Goal: Task Accomplishment & Management: Complete application form

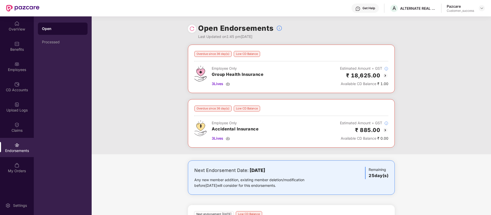
click at [192, 29] on img at bounding box center [191, 28] width 5 height 5
click at [189, 31] on img at bounding box center [191, 28] width 5 height 5
click at [385, 78] on img at bounding box center [385, 75] width 6 height 6
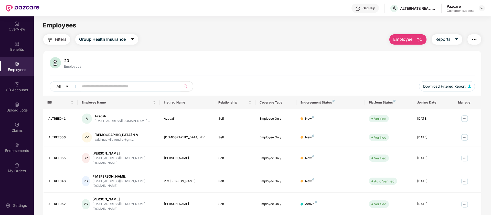
click at [486, 10] on header "Get Help A ALTERNATE REAL ESTATE EXPERIENCES PRIVATE LIMITED Pazcare Customer_s…" at bounding box center [245, 8] width 491 height 16
click at [482, 7] on img at bounding box center [482, 8] width 4 height 4
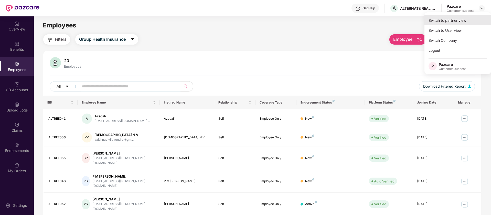
click at [471, 20] on div "Switch to partner view" at bounding box center [457, 20] width 67 height 10
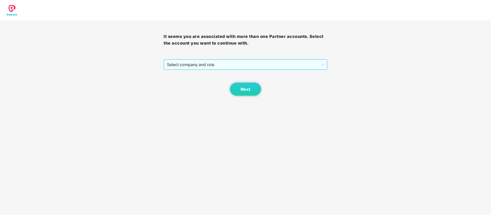
click at [254, 63] on span "Select company and role" at bounding box center [245, 65] width 157 height 10
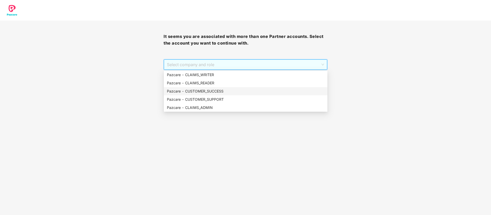
click at [225, 91] on div "Pazcare - CUSTOMER_SUCCESS" at bounding box center [245, 91] width 157 height 6
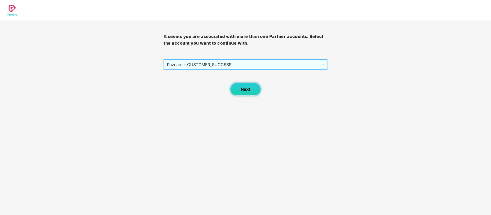
click at [256, 90] on button "Next" at bounding box center [245, 89] width 31 height 13
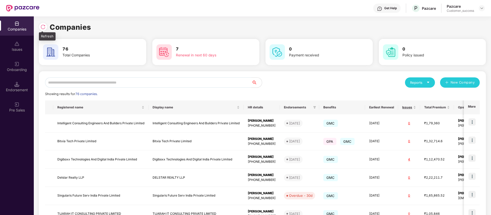
click at [45, 26] on img at bounding box center [42, 26] width 5 height 5
click at [77, 82] on input "text" at bounding box center [148, 82] width 207 height 10
type input "***"
click at [77, 82] on input "***" at bounding box center [148, 82] width 207 height 10
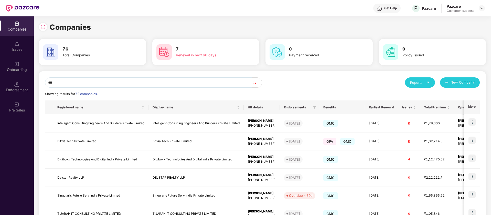
click at [77, 82] on input "***" at bounding box center [148, 82] width 207 height 10
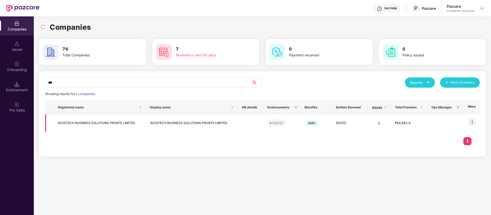
type input "***"
click at [472, 121] on img at bounding box center [471, 121] width 7 height 7
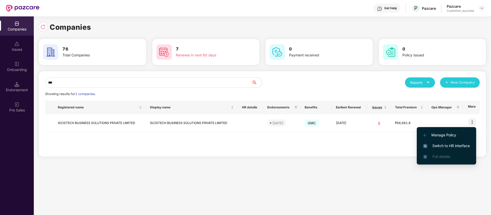
click at [463, 147] on span "Switch to HR interface" at bounding box center [446, 146] width 47 height 6
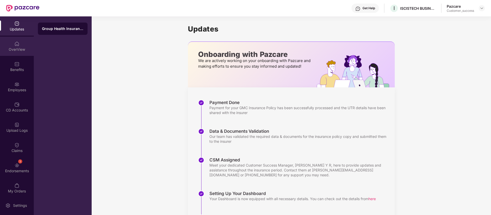
click at [17, 47] on div "OverView" at bounding box center [17, 49] width 34 height 5
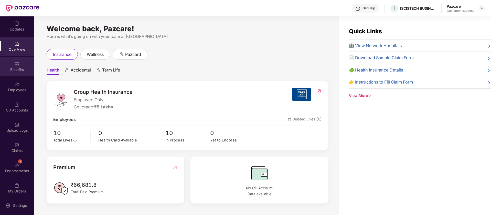
click at [18, 63] on img at bounding box center [16, 63] width 5 height 5
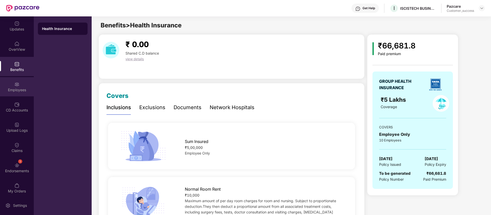
click at [17, 91] on div "Employees" at bounding box center [17, 89] width 34 height 5
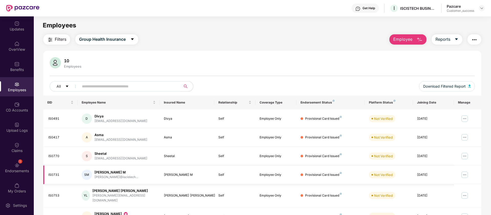
scroll to position [64, 0]
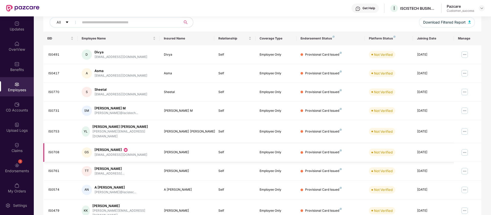
click at [465, 148] on img at bounding box center [465, 152] width 8 height 8
click at [211, 10] on div "Get Help I ISCISTECH BUSINESS SOLUTIONS PRIVATE LIMITED Pazcare Customer_success" at bounding box center [261, 8] width 445 height 16
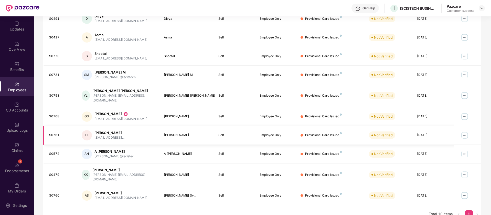
scroll to position [0, 0]
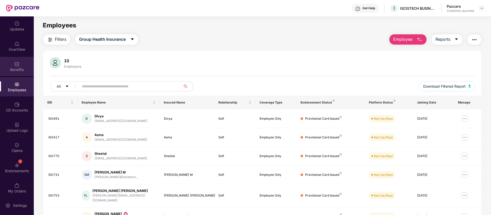
click at [23, 67] on div "Benefits" at bounding box center [17, 69] width 34 height 5
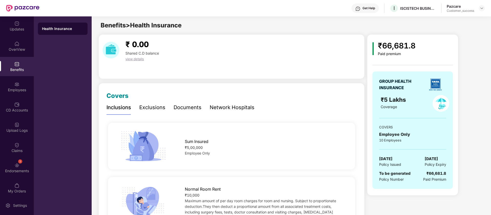
click at [151, 112] on div "Exclusions" at bounding box center [152, 107] width 26 height 14
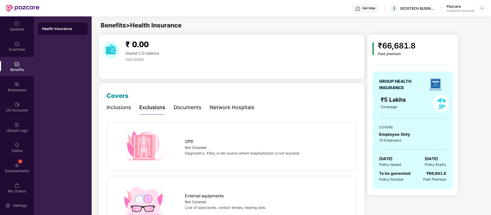
click at [118, 104] on div "Inclusions" at bounding box center [118, 107] width 25 height 8
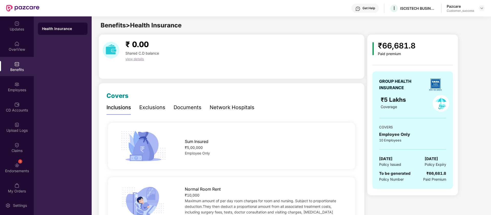
click at [275, 29] on div "Benefits > Health Insurance" at bounding box center [291, 25] width 399 height 10
click at [18, 23] on img at bounding box center [16, 23] width 5 height 5
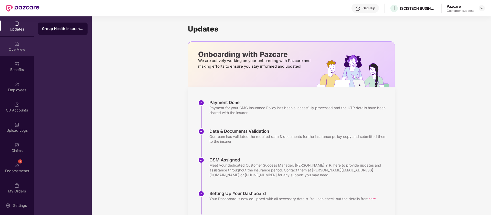
click at [15, 46] on img at bounding box center [16, 43] width 5 height 5
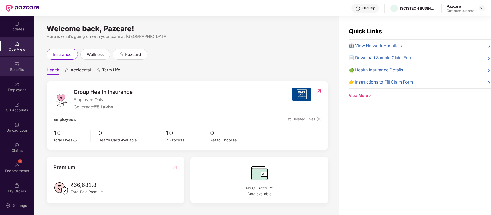
click at [19, 66] on div "Benefits" at bounding box center [17, 66] width 34 height 19
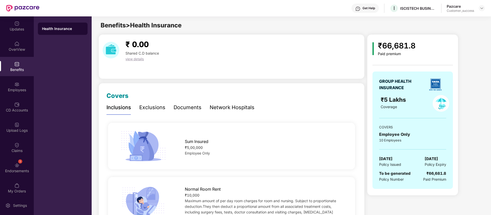
click at [396, 179] on span "Policy Number" at bounding box center [391, 179] width 25 height 4
click at [177, 112] on div "Documents" at bounding box center [188, 107] width 28 height 14
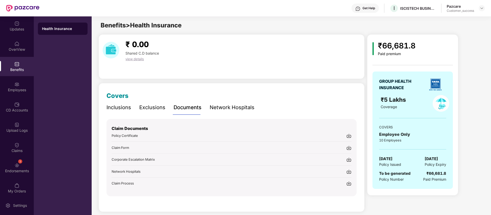
click at [223, 108] on div "Network Hospitals" at bounding box center [232, 107] width 45 height 8
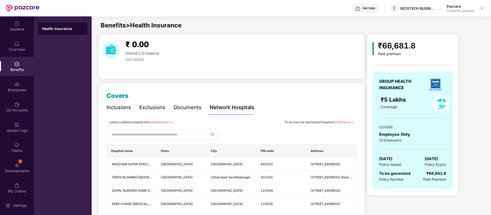
click at [121, 108] on div "Inclusions" at bounding box center [118, 107] width 25 height 8
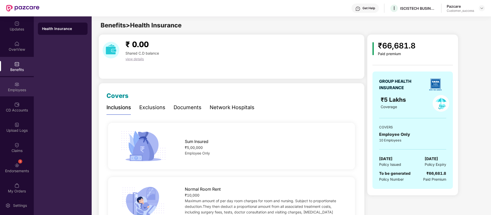
click at [3, 88] on div "Employees" at bounding box center [17, 89] width 34 height 5
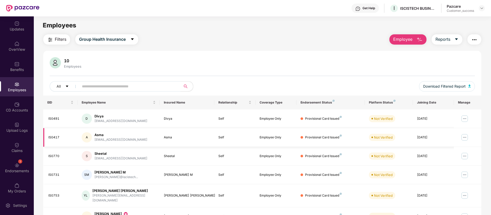
scroll to position [100, 0]
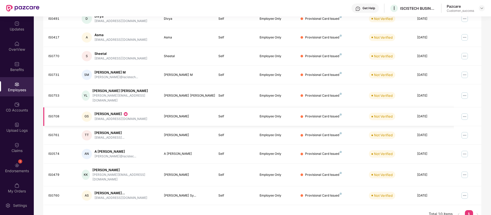
click at [465, 113] on img at bounding box center [465, 116] width 8 height 8
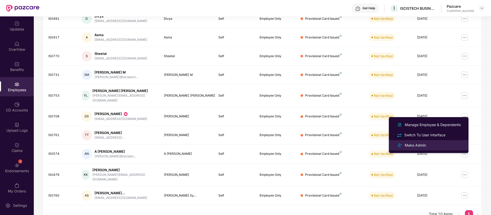
click at [433, 144] on div "Make Admin" at bounding box center [429, 145] width 66 height 6
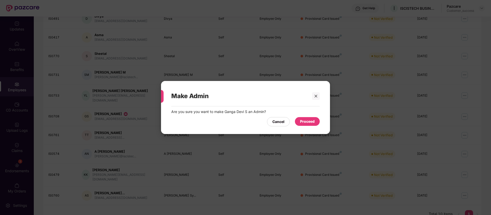
click at [311, 122] on div "Proceed" at bounding box center [307, 122] width 15 height 6
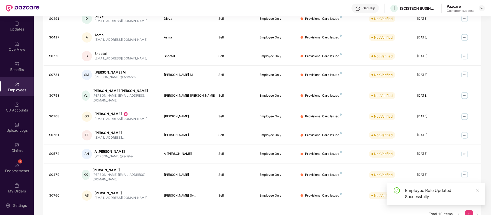
scroll to position [0, 0]
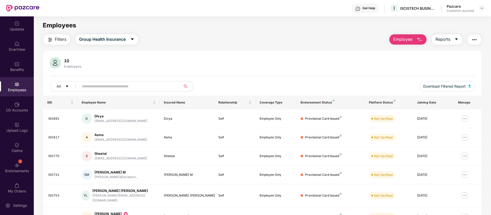
click at [169, 58] on div "10 Employees" at bounding box center [262, 63] width 425 height 12
click at [475, 38] on img "button" at bounding box center [474, 40] width 6 height 6
click at [357, 27] on div "Employees" at bounding box center [262, 25] width 457 height 10
click at [476, 40] on img "button" at bounding box center [474, 40] width 6 height 6
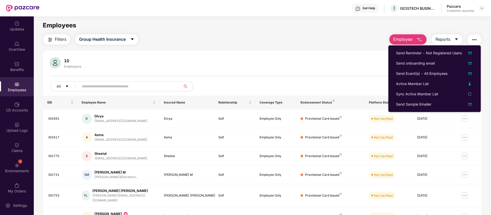
click at [365, 42] on div "Filters Group Health Insurance Employee Reports" at bounding box center [262, 39] width 438 height 10
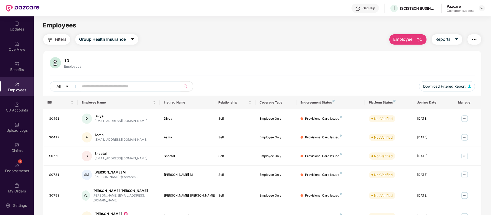
click at [395, 41] on span "Employee" at bounding box center [402, 39] width 19 height 6
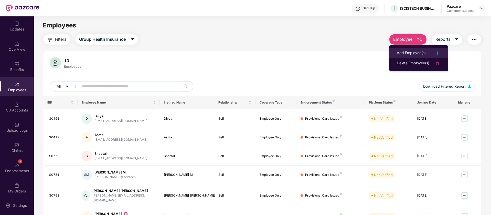
click at [402, 52] on div "Add Employee(s)" at bounding box center [411, 53] width 29 height 6
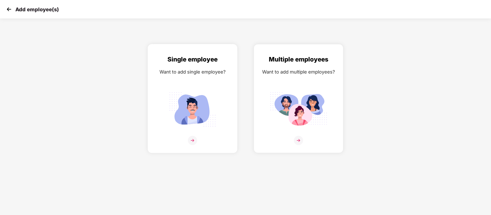
click at [198, 87] on div "Single employee Want to add single employee?" at bounding box center [192, 103] width 79 height 97
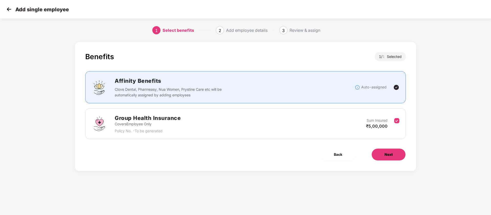
click at [390, 154] on span "Next" at bounding box center [389, 155] width 8 height 6
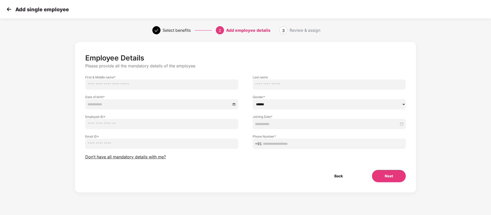
click at [8, 10] on img at bounding box center [9, 9] width 8 height 8
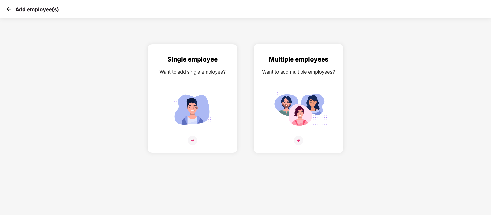
click at [323, 95] on img at bounding box center [298, 109] width 57 height 40
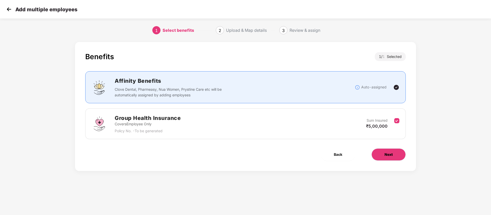
click at [390, 158] on button "Next" at bounding box center [388, 154] width 34 height 12
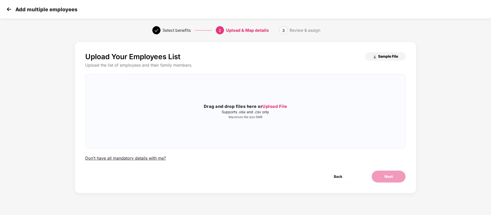
click at [385, 56] on span "Sample File" at bounding box center [388, 56] width 20 height 5
click at [10, 7] on img at bounding box center [9, 9] width 8 height 8
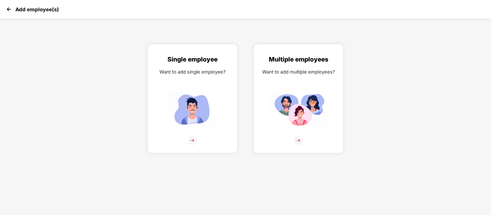
click at [8, 9] on img at bounding box center [9, 9] width 8 height 8
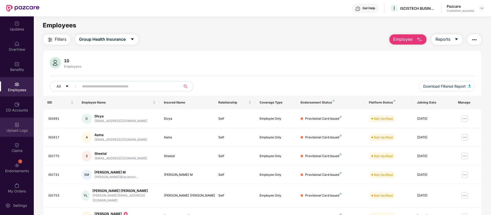
click at [16, 130] on div "Upload Logs" at bounding box center [17, 130] width 34 height 5
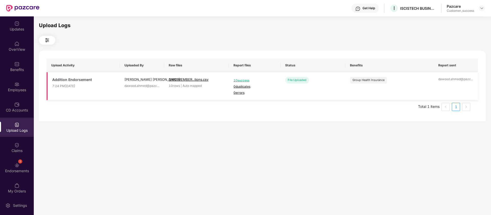
click at [254, 80] on span "10 success" at bounding box center [254, 80] width 42 height 5
click at [17, 143] on img at bounding box center [16, 144] width 5 height 5
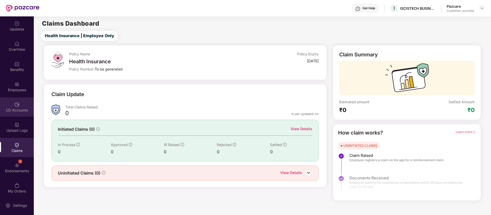
click at [18, 104] on img at bounding box center [16, 104] width 5 height 5
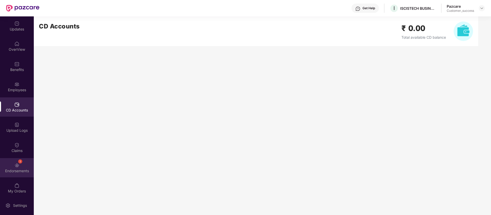
click at [17, 163] on img at bounding box center [16, 165] width 5 height 5
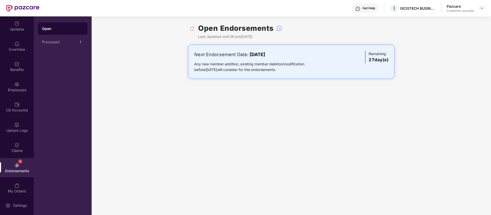
click at [369, 4] on div "Get Help" at bounding box center [364, 8] width 27 height 9
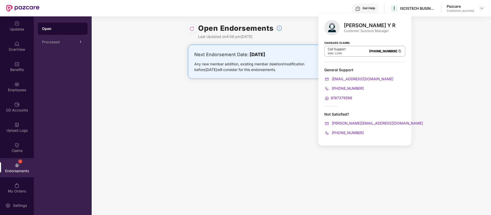
click at [321, 10] on div "Get Help I ISCISTECH BUSINESS SOLUTIONS PRIVATE LIMITED Pazcare Customer_success" at bounding box center [261, 8] width 445 height 16
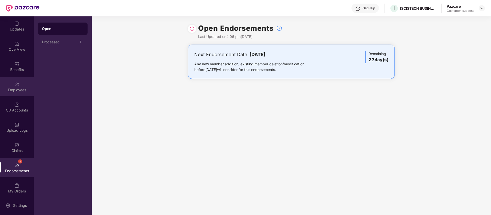
click at [13, 86] on div "Employees" at bounding box center [17, 86] width 34 height 19
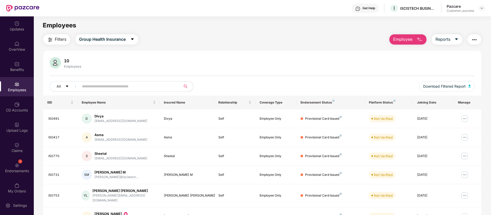
click at [233, 51] on div "10 Employees All Download Filtered Report EID Employee Name Insured Name Relati…" at bounding box center [262, 187] width 438 height 272
click at [474, 39] on img "button" at bounding box center [474, 40] width 6 height 6
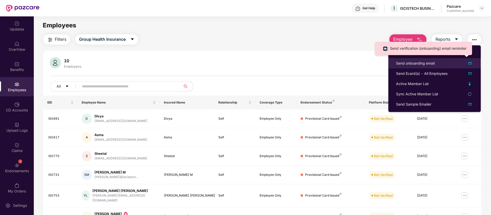
click at [470, 61] on img at bounding box center [470, 63] width 6 height 6
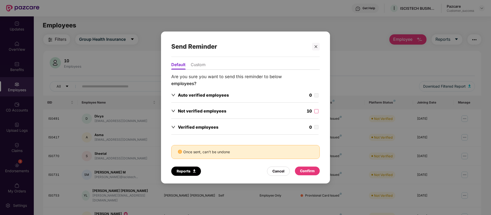
click at [200, 63] on li "Custom" at bounding box center [198, 65] width 15 height 7
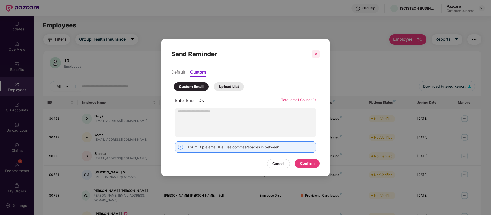
click at [314, 54] on icon "close" at bounding box center [316, 54] width 4 height 4
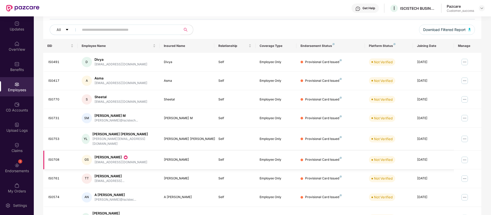
scroll to position [57, 0]
click at [114, 159] on div "ganga@iscistech.com" at bounding box center [120, 161] width 53 height 5
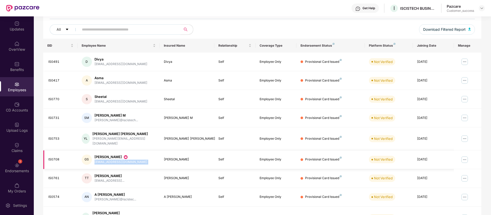
click at [114, 159] on div "ganga@iscistech.com" at bounding box center [120, 161] width 53 height 5
click at [481, 9] on img at bounding box center [482, 8] width 4 height 4
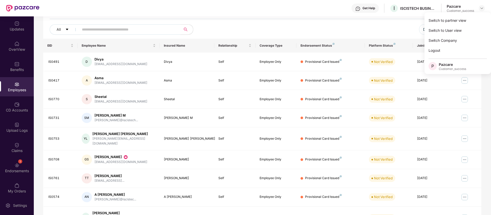
click at [364, 21] on div "10 Employees All Download Filtered Report" at bounding box center [262, 19] width 438 height 38
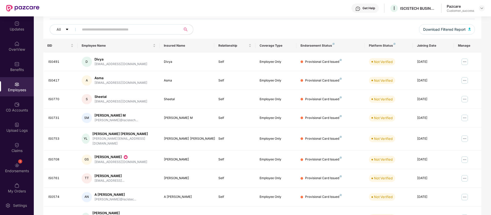
scroll to position [0, 0]
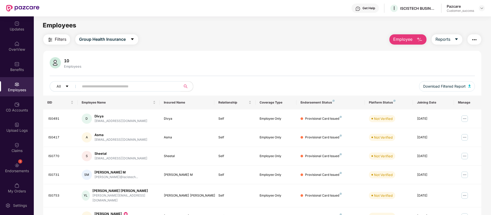
click at [475, 41] on img "button" at bounding box center [474, 40] width 6 height 6
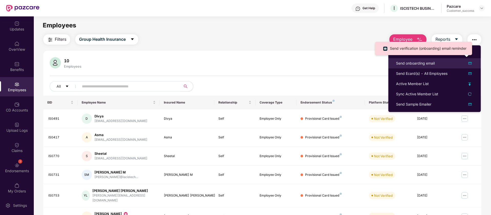
click at [431, 62] on div "Send onboarding email" at bounding box center [415, 63] width 39 height 6
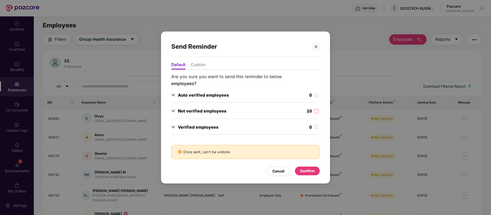
click at [194, 63] on li "Custom" at bounding box center [198, 65] width 15 height 7
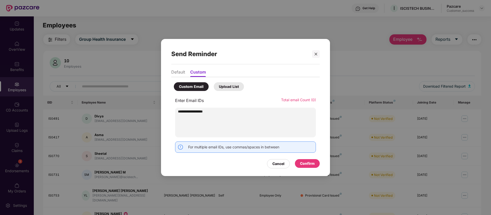
type input "**********"
click at [201, 86] on div "Custom Email" at bounding box center [191, 87] width 25 height 6
click at [233, 88] on div "Upload List" at bounding box center [229, 87] width 20 height 6
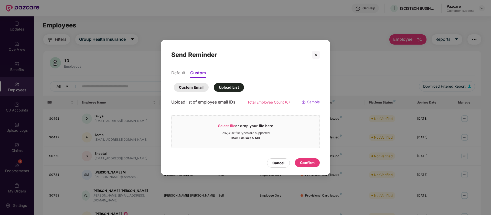
click at [193, 89] on div "Custom Email" at bounding box center [191, 87] width 25 height 6
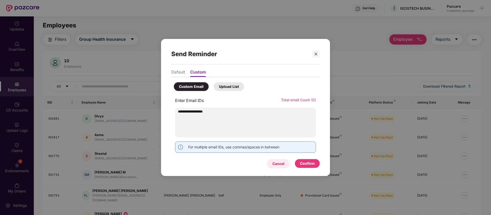
click at [276, 165] on div "Cancel" at bounding box center [278, 164] width 12 height 6
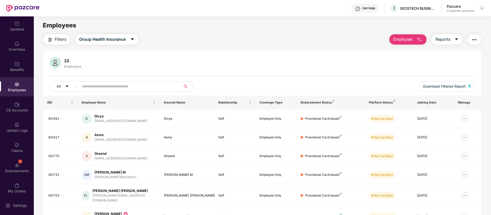
click at [473, 39] on img "button" at bounding box center [474, 40] width 6 height 6
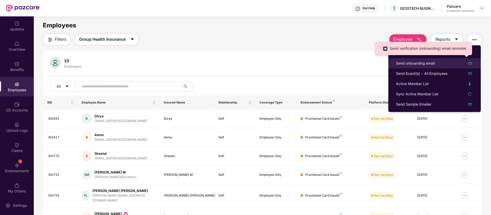
click at [443, 62] on div "Send onboarding email" at bounding box center [434, 63] width 77 height 6
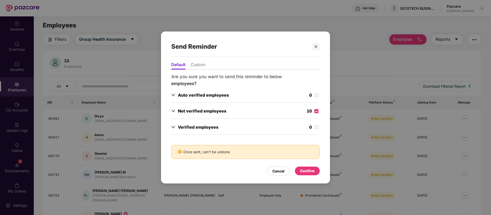
click at [198, 63] on li "Custom" at bounding box center [198, 65] width 15 height 7
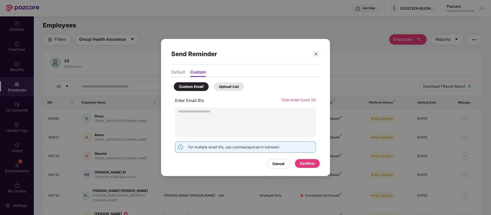
click at [228, 82] on div "Upload List" at bounding box center [229, 86] width 30 height 9
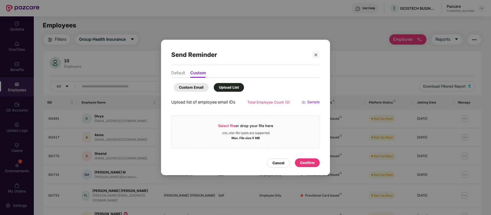
click at [201, 88] on div "Custom Email" at bounding box center [191, 87] width 25 height 6
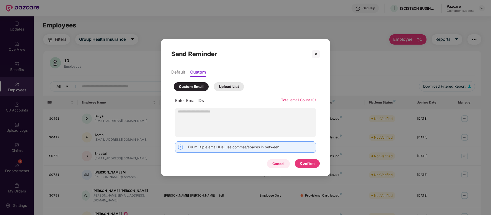
click at [282, 162] on div "Cancel" at bounding box center [278, 164] width 12 height 6
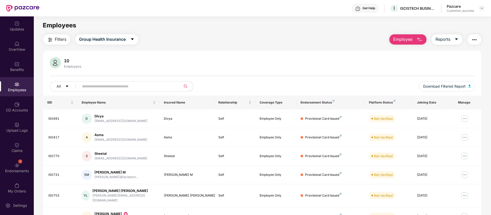
click at [472, 42] on img "button" at bounding box center [474, 40] width 6 height 6
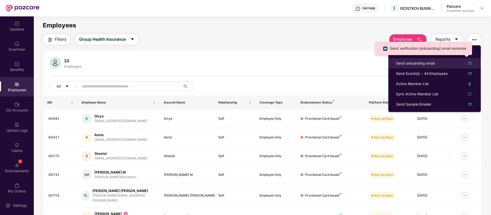
click at [469, 62] on img at bounding box center [470, 63] width 6 height 6
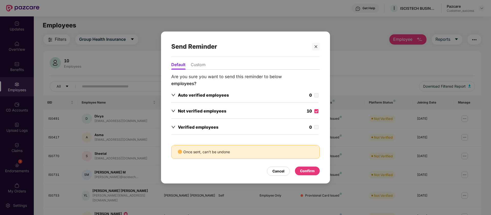
click at [306, 171] on div "Confirm" at bounding box center [307, 171] width 15 height 6
click at [315, 46] on icon "close" at bounding box center [316, 47] width 4 height 4
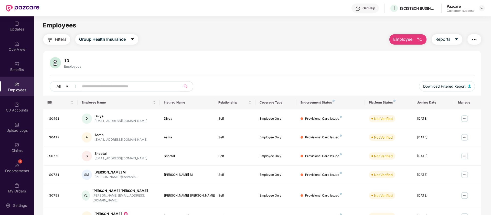
click at [474, 40] on img "button" at bounding box center [474, 40] width 6 height 6
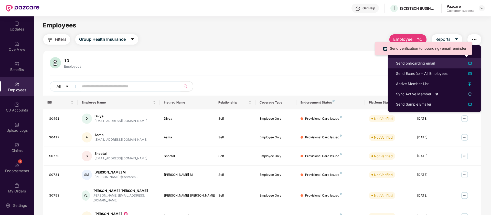
click at [471, 62] on img at bounding box center [470, 63] width 6 height 6
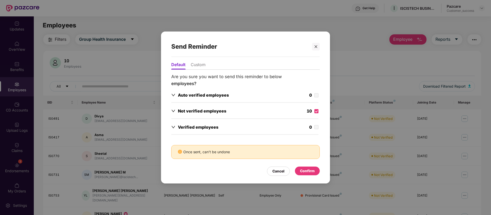
click at [197, 65] on li "Custom" at bounding box center [198, 65] width 15 height 7
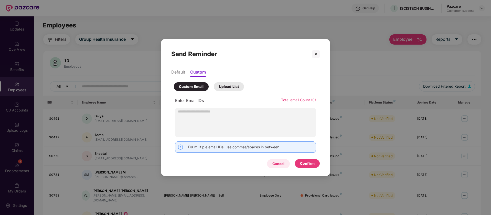
click at [278, 165] on div "Cancel" at bounding box center [278, 164] width 12 height 6
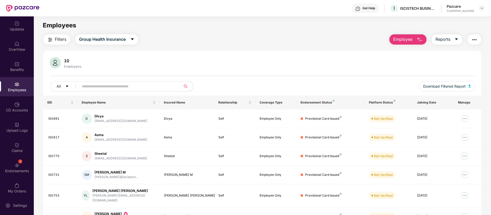
click at [475, 39] on img "button" at bounding box center [474, 40] width 6 height 6
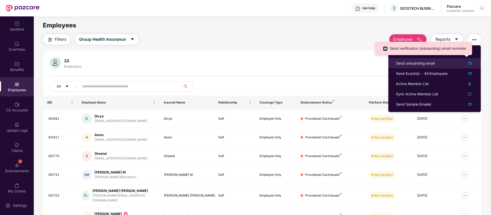
click at [469, 63] on img at bounding box center [470, 63] width 6 height 6
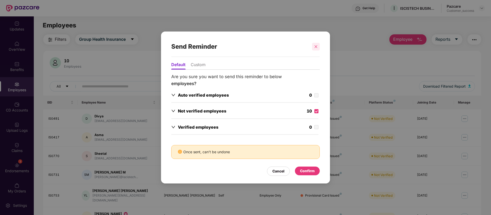
click at [314, 49] on div at bounding box center [316, 47] width 8 height 8
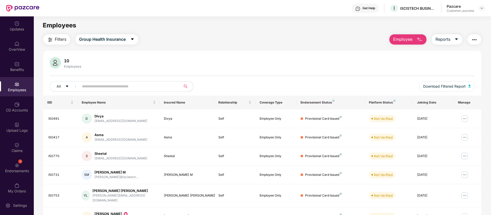
click at [472, 39] on img "button" at bounding box center [474, 40] width 6 height 6
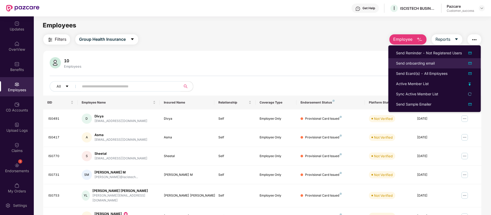
click at [470, 64] on img at bounding box center [470, 63] width 6 height 6
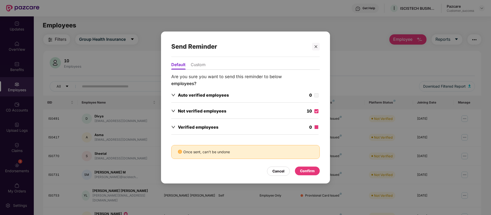
click at [317, 127] on span at bounding box center [316, 127] width 4 height 4
click at [308, 174] on div "Confirm" at bounding box center [307, 170] width 25 height 9
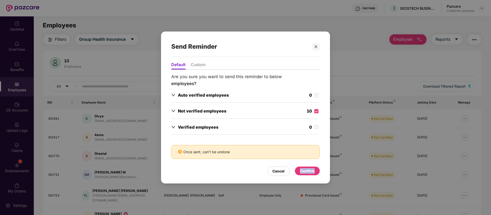
click at [308, 174] on div "Confirm" at bounding box center [307, 170] width 25 height 9
click at [306, 173] on div "Confirm" at bounding box center [307, 171] width 15 height 6
click at [317, 47] on icon "close" at bounding box center [316, 47] width 4 height 4
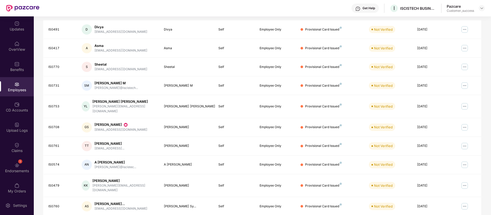
scroll to position [90, 0]
click at [465, 122] on img at bounding box center [465, 126] width 8 height 8
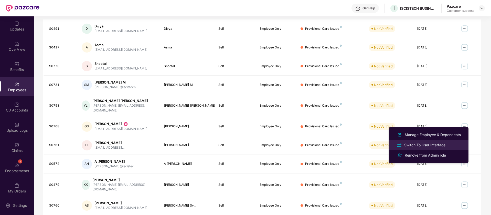
click at [433, 144] on div "Switch To User Interface" at bounding box center [424, 145] width 43 height 6
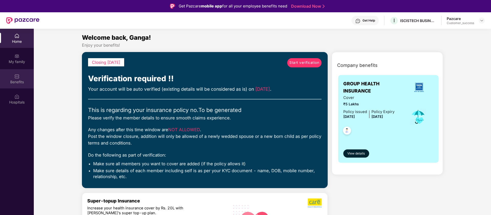
click at [14, 72] on div "Benefits" at bounding box center [17, 78] width 34 height 19
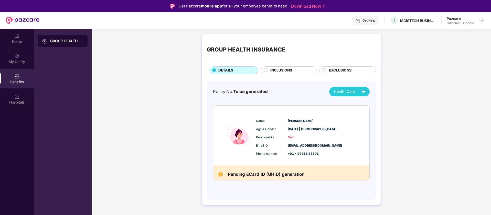
click at [485, 19] on div at bounding box center [482, 20] width 6 height 6
click at [484, 20] on div at bounding box center [482, 20] width 6 height 6
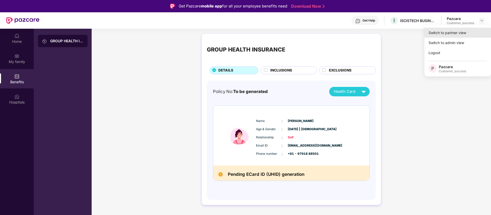
click at [460, 34] on div "Switch to partner view" at bounding box center [457, 33] width 67 height 10
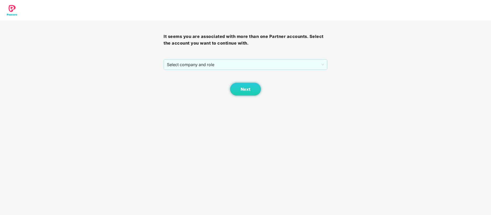
click at [309, 57] on div "It seems you are associated with more than one Partner accounts. Select the acc…" at bounding box center [246, 57] width 164 height 75
click at [307, 61] on span "Select company and role" at bounding box center [245, 65] width 157 height 10
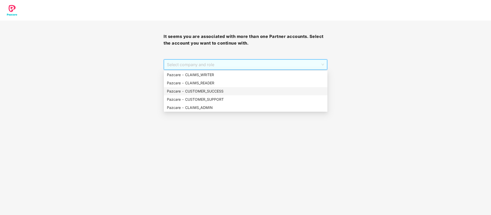
click at [273, 93] on div "Pazcare - CUSTOMER_SUCCESS" at bounding box center [245, 91] width 157 height 6
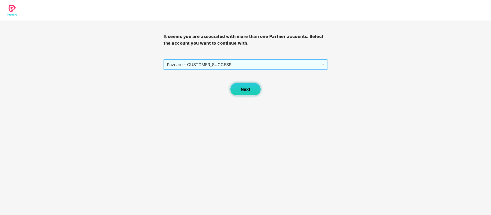
click at [255, 94] on button "Next" at bounding box center [245, 89] width 31 height 13
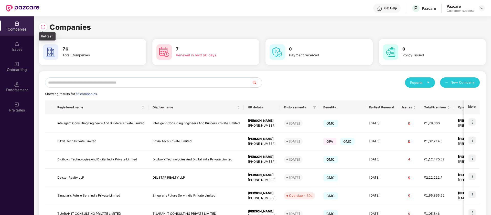
click at [45, 30] on div at bounding box center [43, 27] width 8 height 8
click at [149, 81] on input "text" at bounding box center [148, 82] width 207 height 10
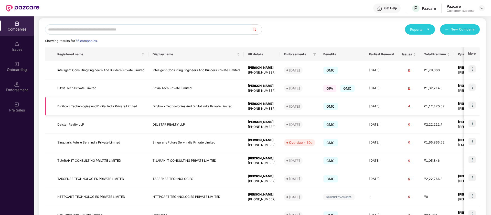
scroll to position [64, 0]
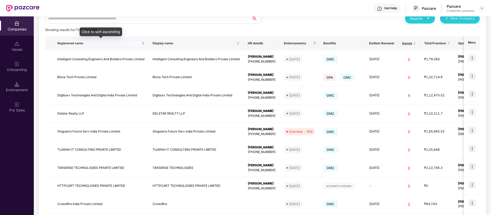
click at [80, 43] on span "Registered name" at bounding box center [98, 43] width 83 height 4
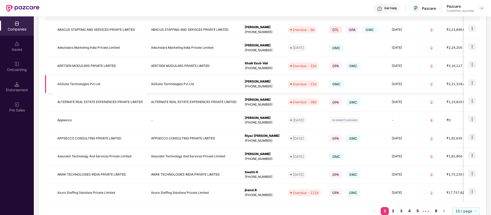
scroll to position [109, 0]
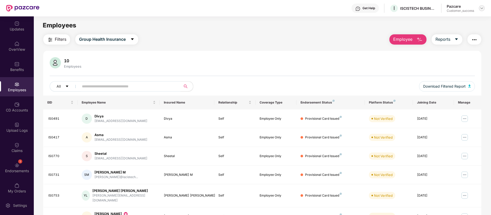
click at [480, 8] on img at bounding box center [482, 8] width 4 height 4
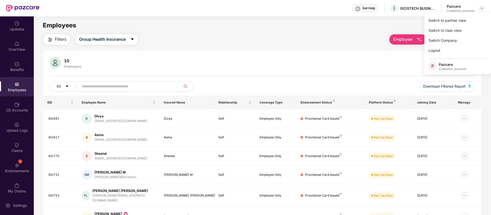
click at [281, 45] on div "Filters Group Health Insurance Employee Reports 10 Employees All Download Filte…" at bounding box center [262, 178] width 438 height 289
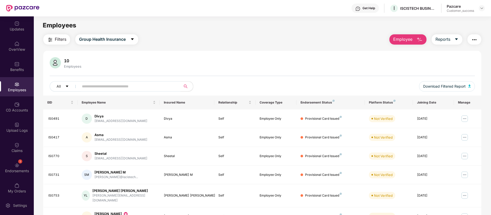
click at [484, 35] on div "Filters Group Health Insurance Employee Reports 10 Employees All Download Filte…" at bounding box center [262, 178] width 457 height 289
click at [474, 39] on img "button" at bounding box center [474, 40] width 6 height 6
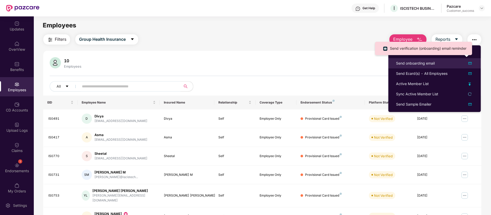
click at [443, 64] on div "Send onboarding email" at bounding box center [434, 63] width 77 height 6
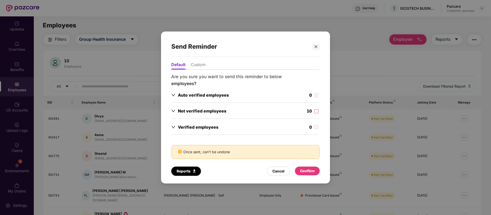
click at [198, 63] on li "Custom" at bounding box center [198, 65] width 15 height 7
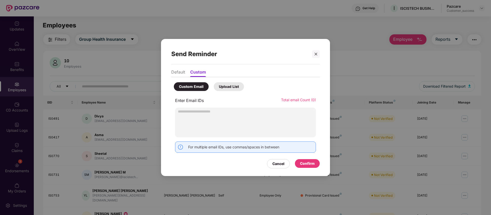
click at [179, 69] on ul "Default Custom" at bounding box center [245, 72] width 148 height 10
click at [184, 74] on li "Default" at bounding box center [178, 72] width 14 height 7
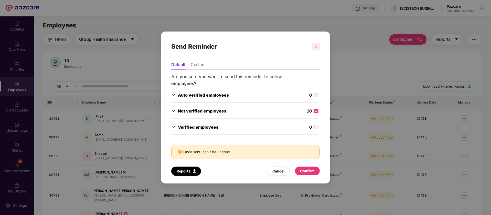
click at [315, 43] on div at bounding box center [316, 47] width 8 height 8
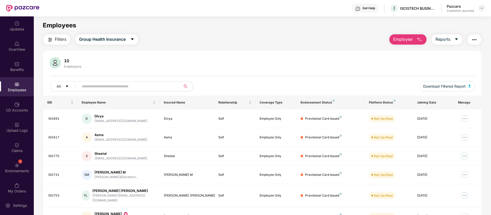
click at [484, 8] on img at bounding box center [482, 8] width 4 height 4
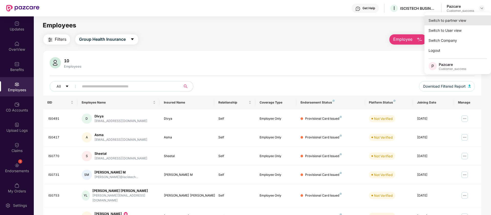
click at [451, 22] on div "Switch to partner view" at bounding box center [457, 20] width 67 height 10
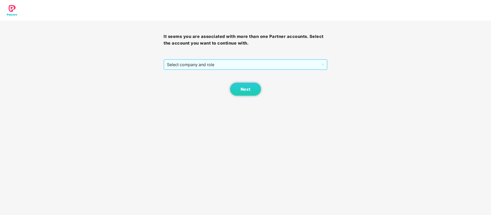
click at [253, 65] on span "Select company and role" at bounding box center [245, 65] width 157 height 10
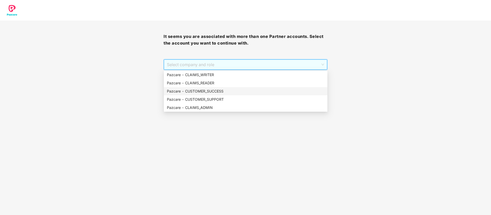
click at [226, 89] on div "Pazcare - CUSTOMER_SUCCESS" at bounding box center [245, 91] width 157 height 6
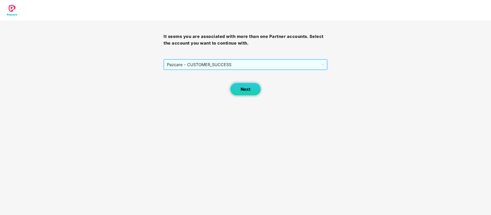
click at [254, 93] on button "Next" at bounding box center [245, 89] width 31 height 13
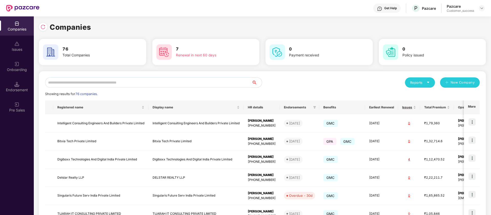
click at [137, 82] on input "text" at bounding box center [148, 82] width 207 height 10
click at [133, 85] on input "text" at bounding box center [148, 82] width 207 height 10
type input "*"
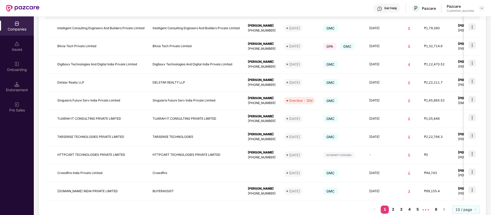
scroll to position [109, 0]
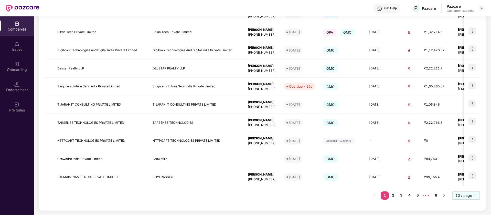
drag, startPoint x: 392, startPoint y: 196, endPoint x: 401, endPoint y: 201, distance: 9.5
click at [401, 201] on div "Registered name Display name HR details Endorsements Benefits Earliest Renewal …" at bounding box center [262, 97] width 435 height 213
click at [391, 196] on link "2" at bounding box center [393, 195] width 8 height 8
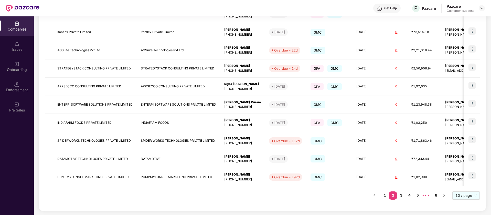
click at [399, 196] on link "3" at bounding box center [401, 195] width 8 height 8
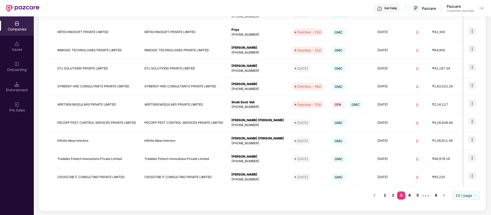
click at [407, 196] on link "4" at bounding box center [409, 195] width 8 height 8
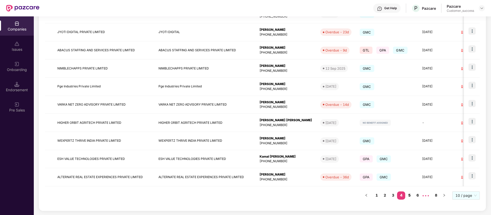
click at [410, 197] on link "5" at bounding box center [409, 195] width 8 height 8
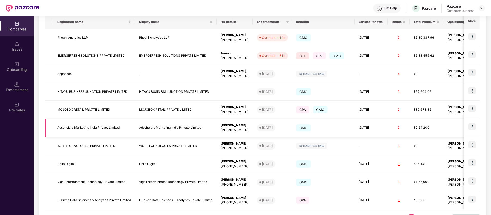
scroll to position [81, 0]
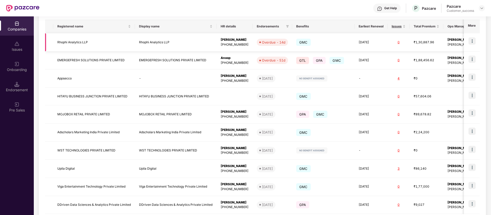
click at [472, 40] on img at bounding box center [471, 40] width 7 height 7
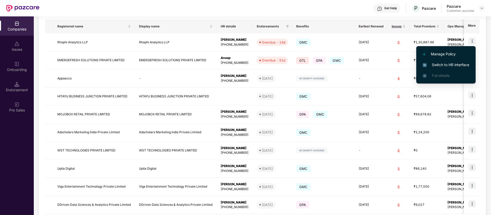
click at [459, 62] on span "Switch to HR interface" at bounding box center [446, 65] width 47 height 6
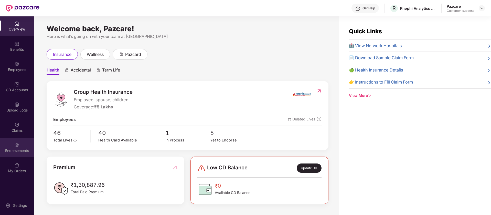
click at [20, 146] on div "Endorsements" at bounding box center [17, 147] width 34 height 19
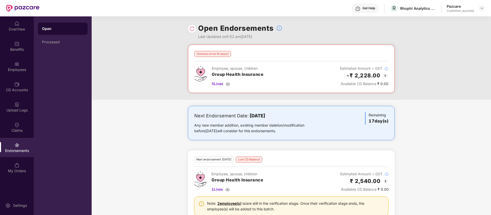
scroll to position [0, 0]
click at [383, 76] on img at bounding box center [385, 75] width 6 height 6
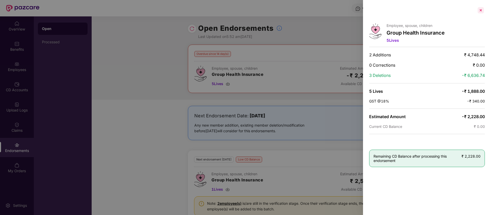
click at [481, 12] on div at bounding box center [481, 10] width 8 height 8
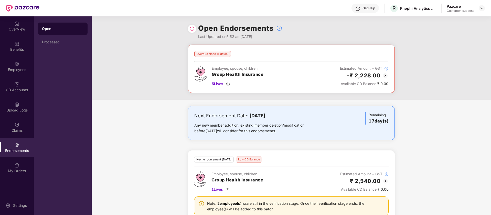
scroll to position [18, 0]
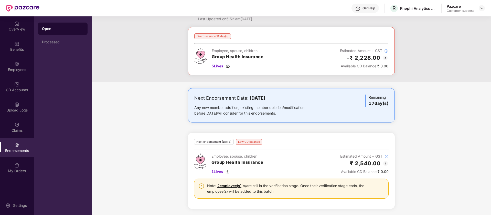
click at [386, 164] on img at bounding box center [385, 163] width 6 height 6
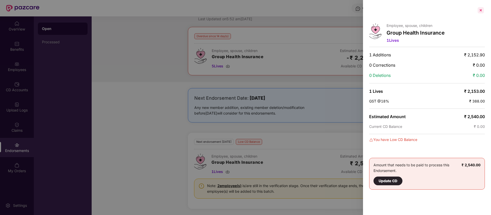
click at [483, 11] on div at bounding box center [481, 10] width 8 height 8
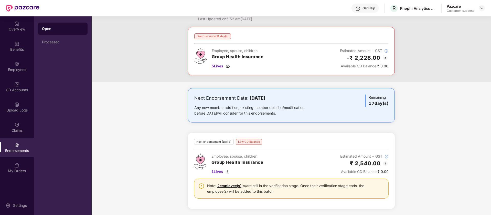
scroll to position [0, 0]
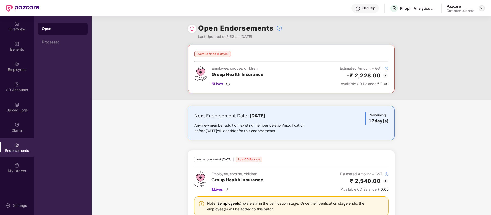
click at [482, 8] on img at bounding box center [482, 8] width 4 height 4
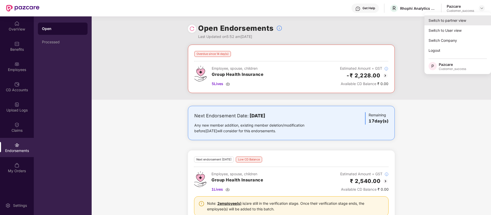
click at [449, 20] on div "Switch to partner view" at bounding box center [457, 20] width 67 height 10
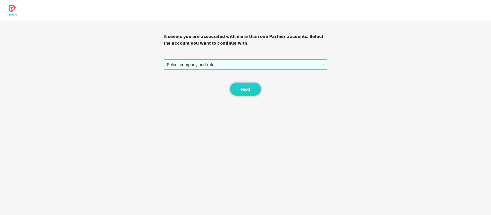
click at [226, 63] on span "Select company and role" at bounding box center [245, 65] width 157 height 10
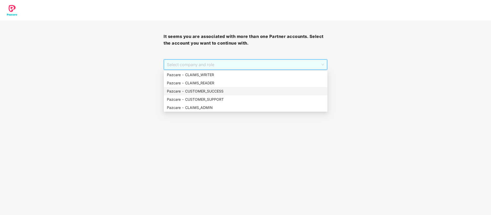
click at [219, 93] on div "Pazcare - CUSTOMER_SUCCESS" at bounding box center [245, 91] width 157 height 6
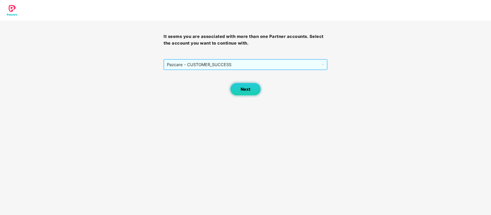
click at [249, 88] on span "Next" at bounding box center [246, 89] width 10 height 5
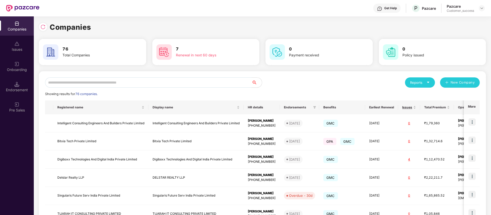
click at [161, 79] on input "text" at bounding box center [148, 82] width 207 height 10
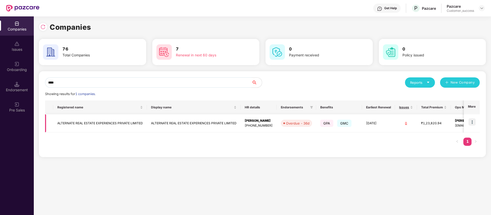
type input "****"
click at [472, 122] on img at bounding box center [471, 121] width 7 height 7
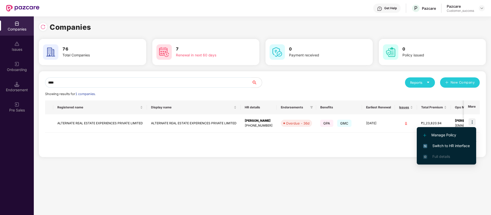
click at [445, 146] on span "Switch to HR interface" at bounding box center [446, 146] width 47 height 6
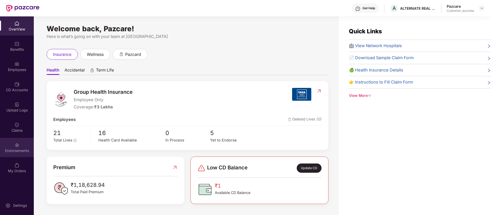
click at [13, 147] on div "Endorsements" at bounding box center [17, 147] width 34 height 19
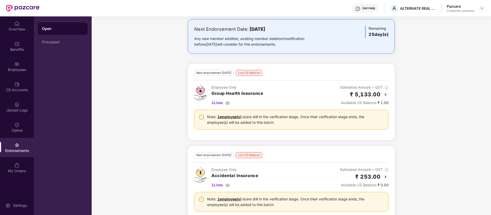
scroll to position [154, 0]
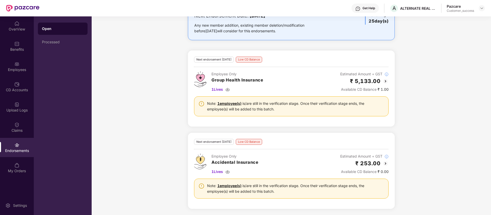
click at [233, 103] on link "1 employee(s)" at bounding box center [229, 103] width 24 height 4
click at [24, 59] on div "Employees" at bounding box center [17, 66] width 34 height 19
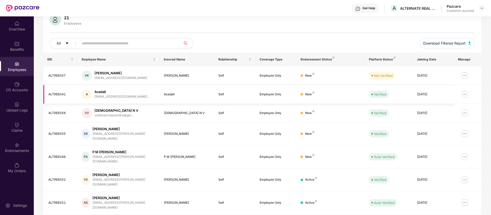
scroll to position [36, 0]
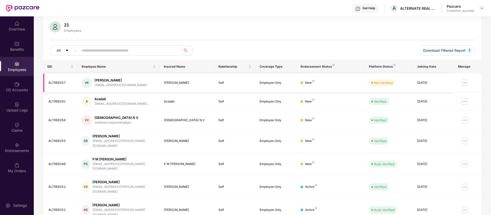
click at [463, 83] on img at bounding box center [465, 83] width 8 height 8
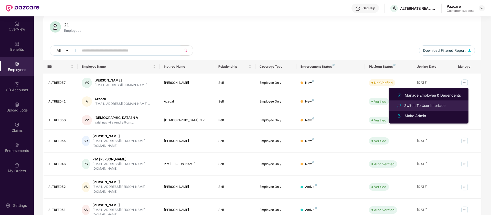
click at [449, 103] on div "Switch To User Interface" at bounding box center [429, 105] width 66 height 6
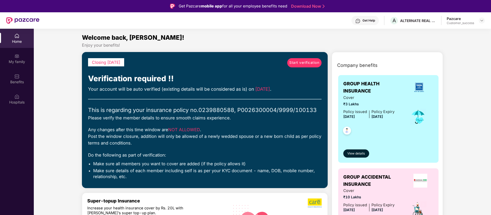
click at [312, 63] on span "Start verification" at bounding box center [304, 63] width 30 height 6
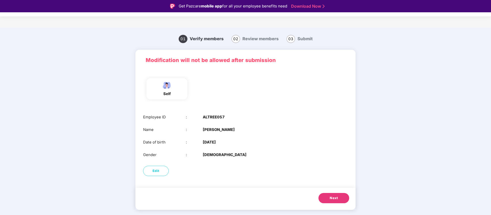
click at [341, 195] on button "Next" at bounding box center [333, 198] width 31 height 10
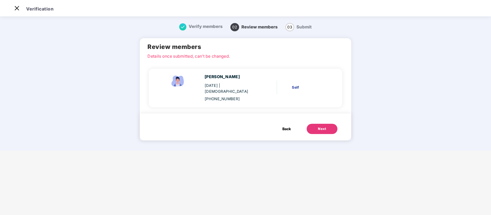
click at [298, 84] on div "Self" at bounding box center [309, 87] width 35 height 6
click at [212, 60] on div "Review members Details once submitted, can’t be changed." at bounding box center [245, 49] width 211 height 23
click at [284, 126] on span "Back" at bounding box center [286, 129] width 8 height 6
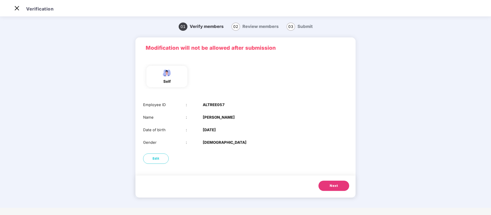
click at [193, 52] on div "Modification will not be allowed after submission" at bounding box center [245, 47] width 220 height 21
click at [157, 78] on div "self" at bounding box center [166, 76] width 41 height 21
click at [346, 184] on button "Next" at bounding box center [333, 185] width 31 height 10
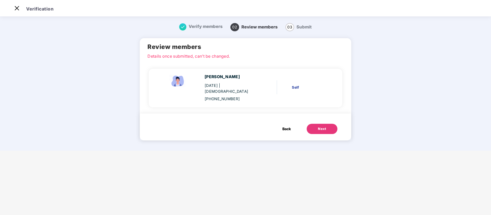
click at [13, 10] on header "Verification" at bounding box center [245, 8] width 491 height 16
click at [23, 9] on header "Verification" at bounding box center [245, 8] width 491 height 16
click at [18, 9] on img at bounding box center [17, 8] width 8 height 8
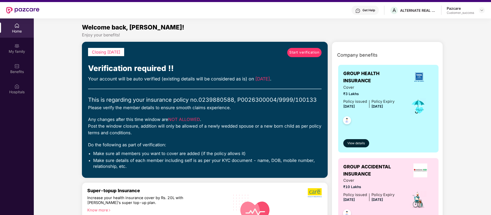
scroll to position [0, 0]
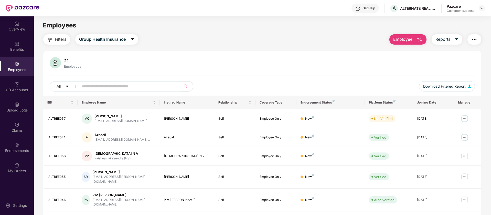
scroll to position [64, 0]
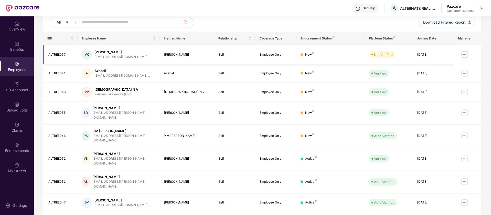
click at [465, 55] on img at bounding box center [465, 54] width 8 height 8
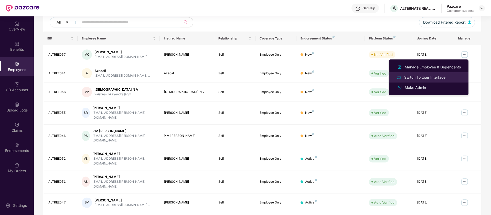
click at [442, 75] on div "Switch To User Interface" at bounding box center [424, 77] width 43 height 6
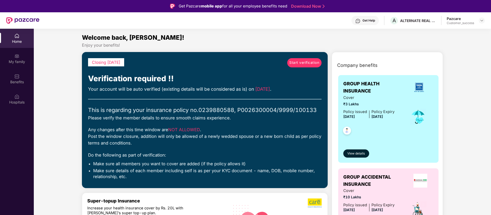
click at [300, 64] on span "Start verification" at bounding box center [304, 63] width 30 height 6
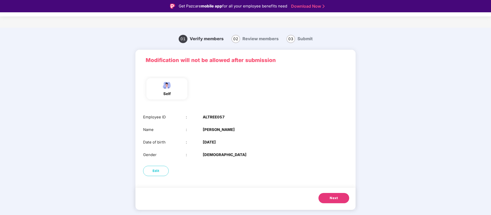
click at [337, 195] on span "Next" at bounding box center [334, 197] width 8 height 5
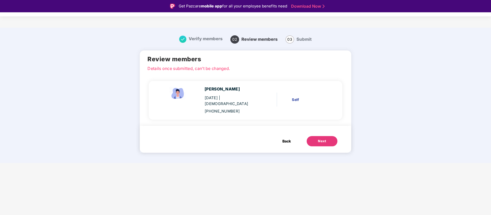
scroll to position [12, 0]
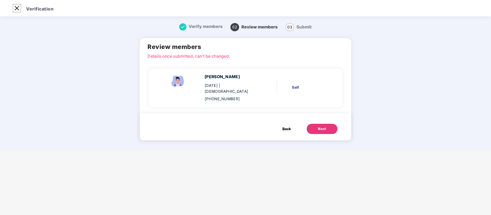
click at [16, 7] on img at bounding box center [17, 8] width 8 height 8
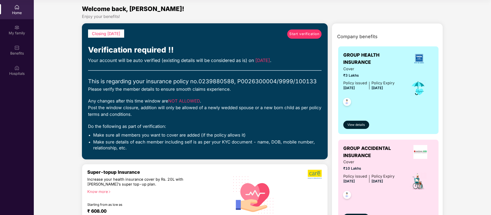
scroll to position [0, 0]
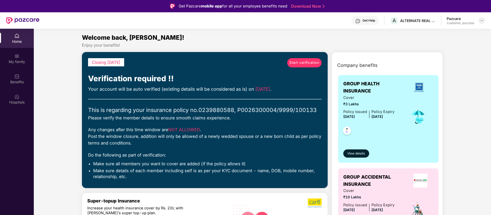
click at [480, 20] on img at bounding box center [482, 20] width 4 height 4
click at [464, 44] on div "Logout" at bounding box center [457, 43] width 67 height 10
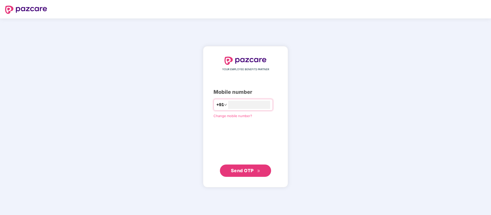
type input "**********"
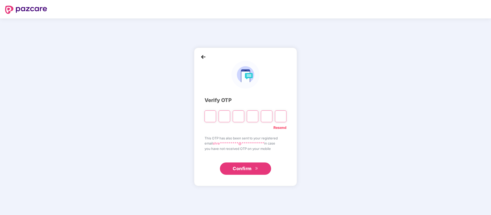
type input "*"
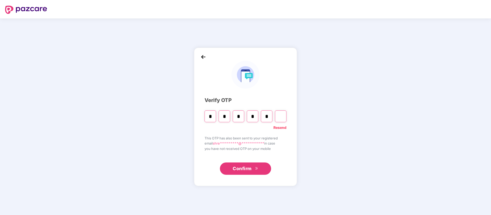
type input "*"
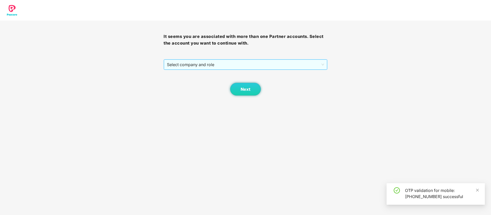
click at [233, 62] on span "Select company and role" at bounding box center [245, 65] width 157 height 10
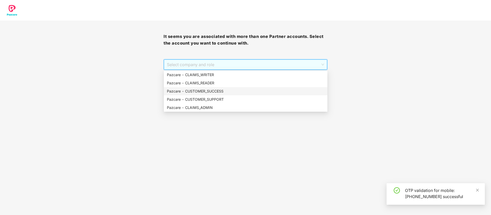
click at [237, 94] on div "Pazcare - CUSTOMER_SUCCESS" at bounding box center [245, 91] width 157 height 6
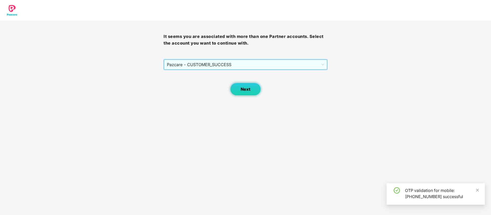
click at [239, 90] on button "Next" at bounding box center [245, 89] width 31 height 13
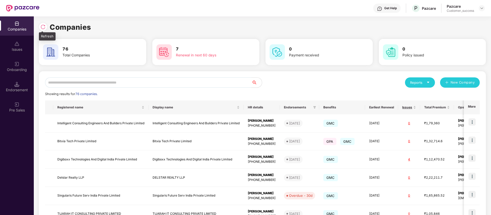
click at [41, 25] on img at bounding box center [42, 26] width 5 height 5
click at [173, 83] on input "text" at bounding box center [148, 82] width 207 height 10
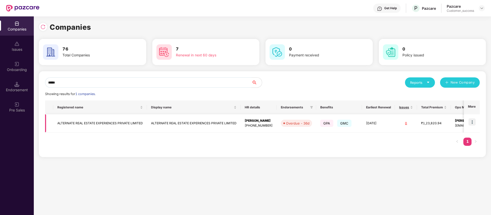
type input "*****"
click at [471, 124] on img at bounding box center [471, 121] width 7 height 7
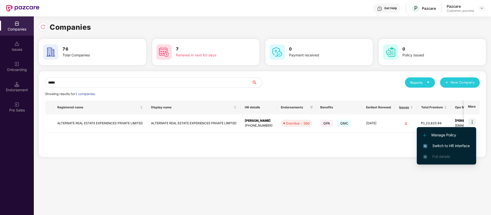
click at [453, 144] on span "Switch to HR interface" at bounding box center [446, 146] width 47 height 6
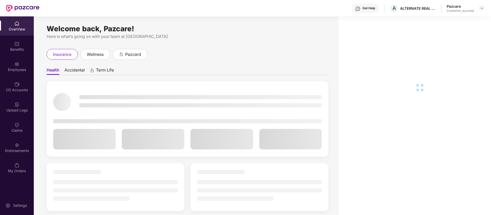
click at [13, 69] on div "Employees" at bounding box center [17, 69] width 34 height 5
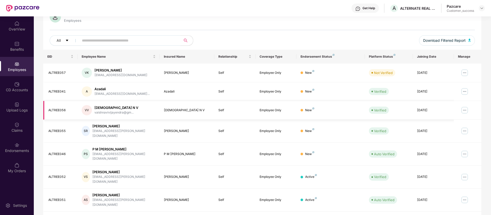
scroll to position [64, 0]
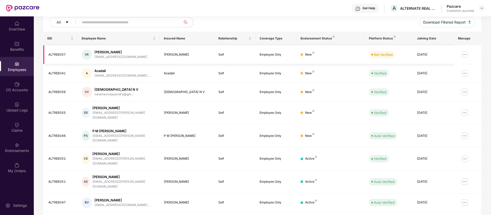
click at [467, 55] on img at bounding box center [465, 54] width 8 height 8
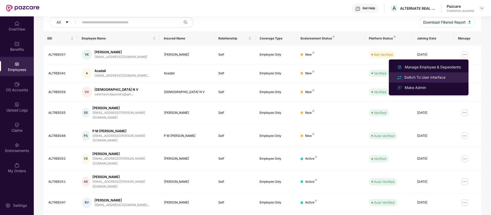
click at [447, 78] on div "Switch To User Interface" at bounding box center [429, 77] width 66 height 6
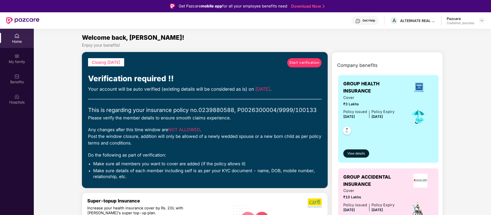
click at [305, 65] on span "Start verification" at bounding box center [304, 63] width 30 height 6
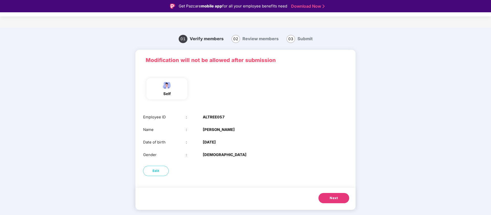
click at [329, 195] on button "Next" at bounding box center [333, 198] width 31 height 10
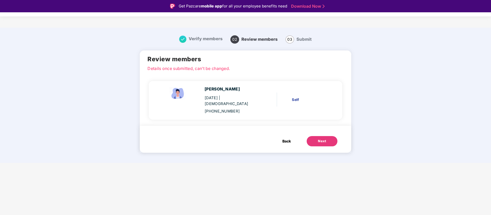
scroll to position [12, 0]
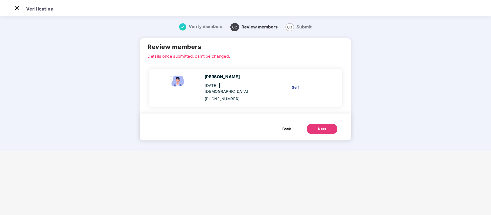
click at [326, 125] on button "Next" at bounding box center [322, 129] width 31 height 10
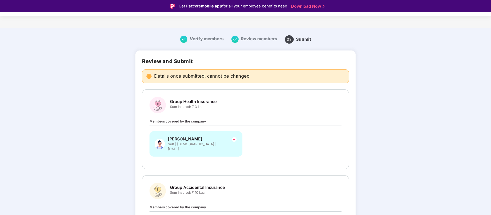
scroll to position [59, 0]
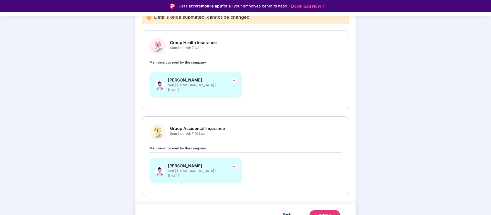
click at [332, 210] on button "Submit" at bounding box center [325, 215] width 31 height 10
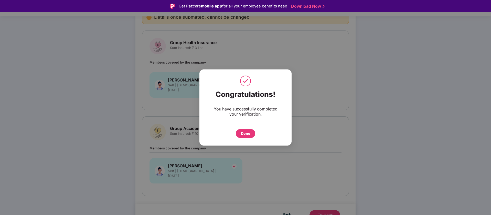
click at [245, 131] on div "Done" at bounding box center [245, 134] width 9 height 6
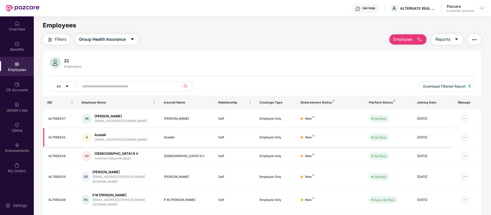
scroll to position [100, 0]
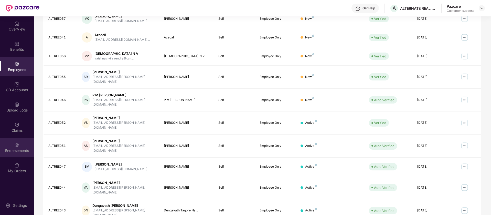
click at [14, 150] on div "Endorsements" at bounding box center [17, 150] width 34 height 5
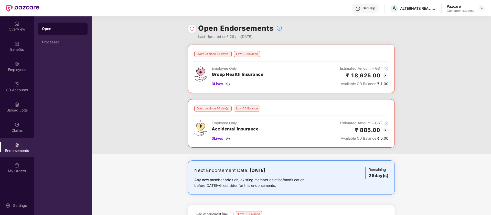
click at [190, 30] on img at bounding box center [191, 28] width 5 height 5
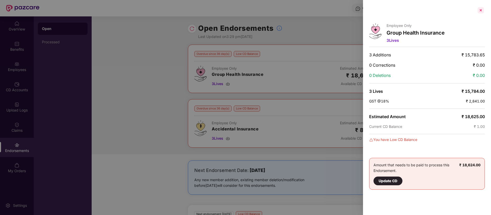
click at [483, 14] on div at bounding box center [481, 10] width 8 height 8
